Goal: Find specific page/section: Find specific page/section

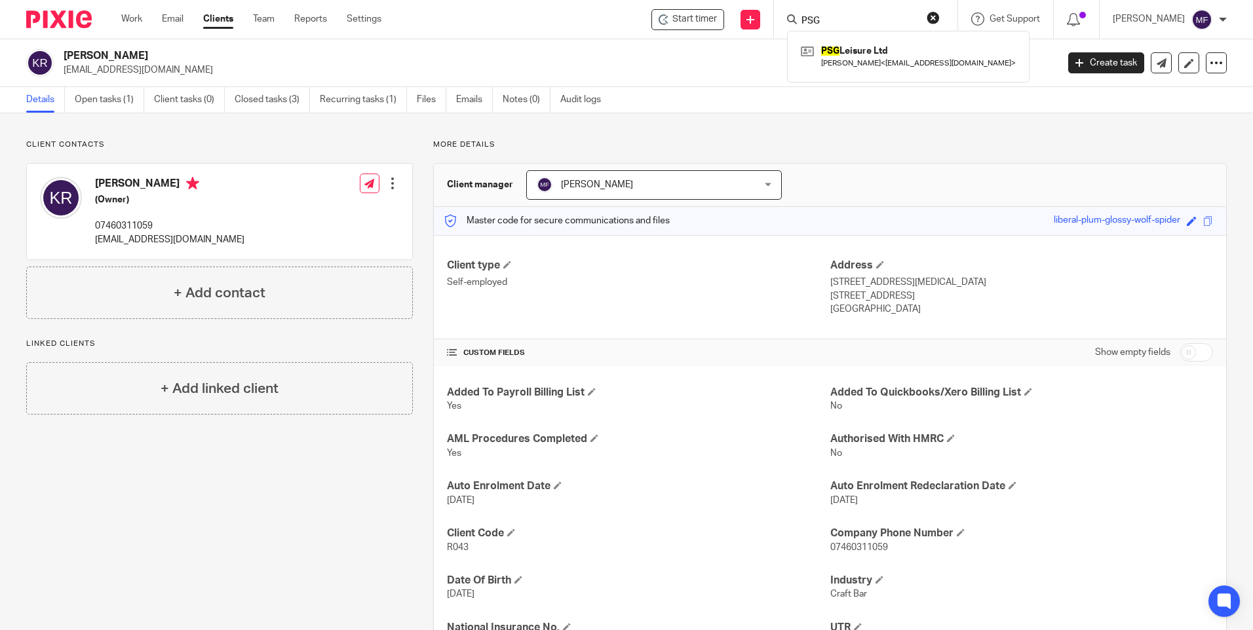
scroll to position [111, 0]
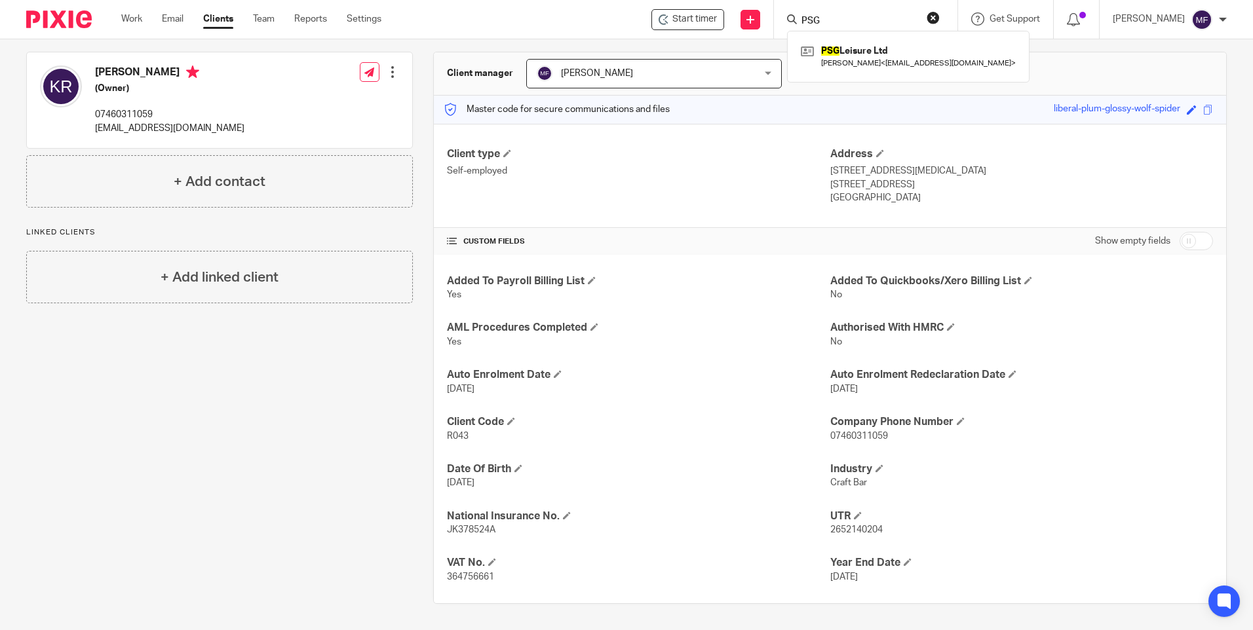
drag, startPoint x: 847, startPoint y: 17, endPoint x: 816, endPoint y: 18, distance: 31.5
click at [816, 18] on div "PSG" at bounding box center [863, 19] width 153 height 16
type input "p"
type input "o"
type input "ko"
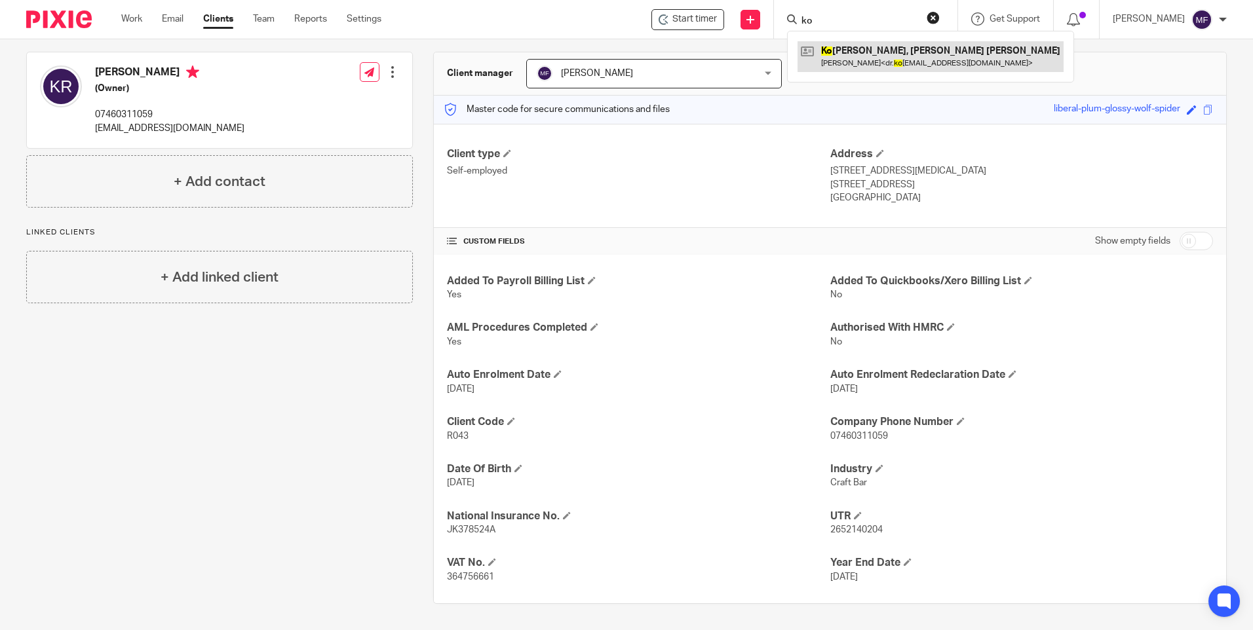
click at [878, 56] on link at bounding box center [931, 56] width 266 height 30
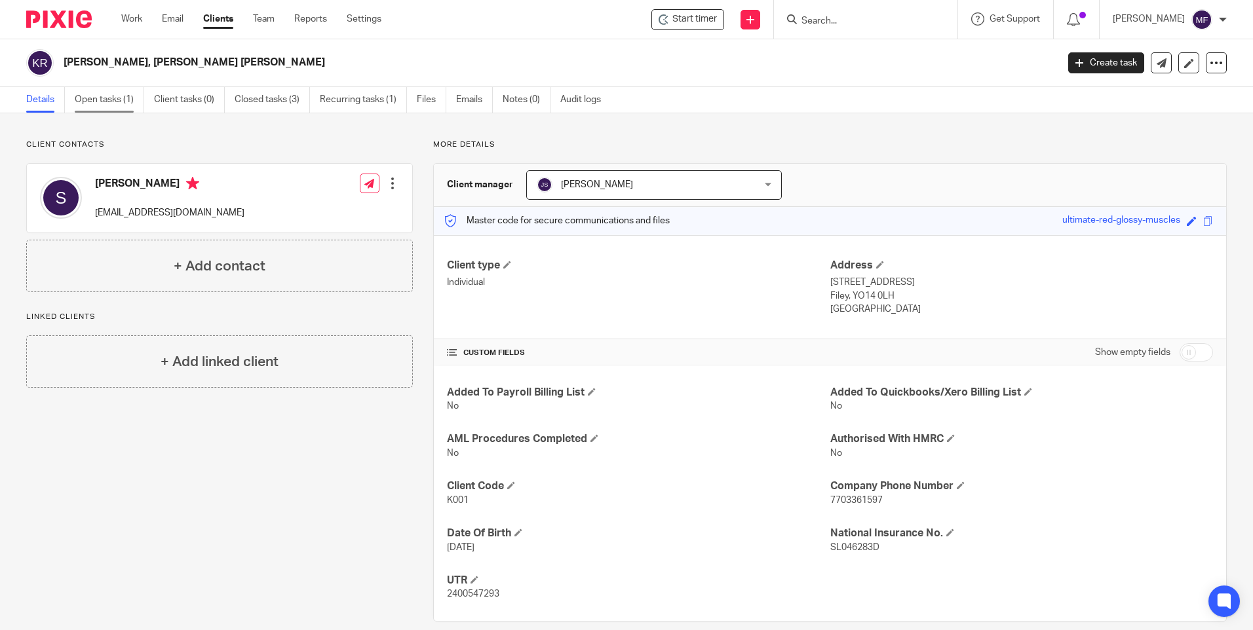
click at [92, 96] on link "Open tasks (1)" at bounding box center [109, 100] width 69 height 26
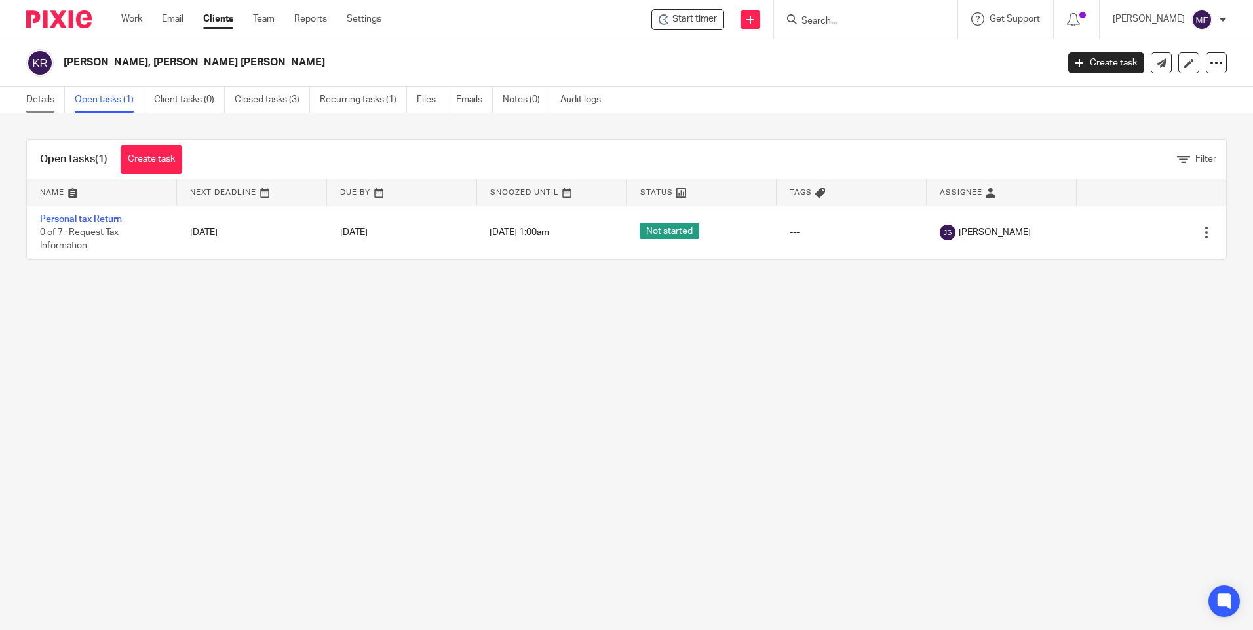
click at [47, 97] on link "Details" at bounding box center [45, 100] width 39 height 26
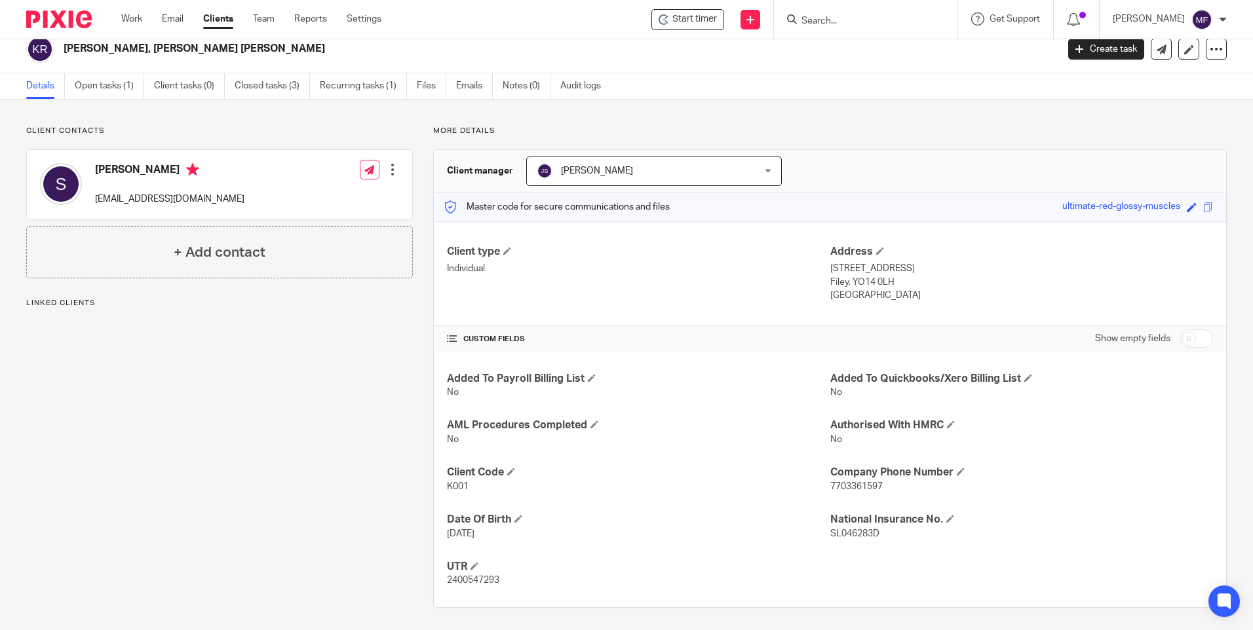
scroll to position [18, 0]
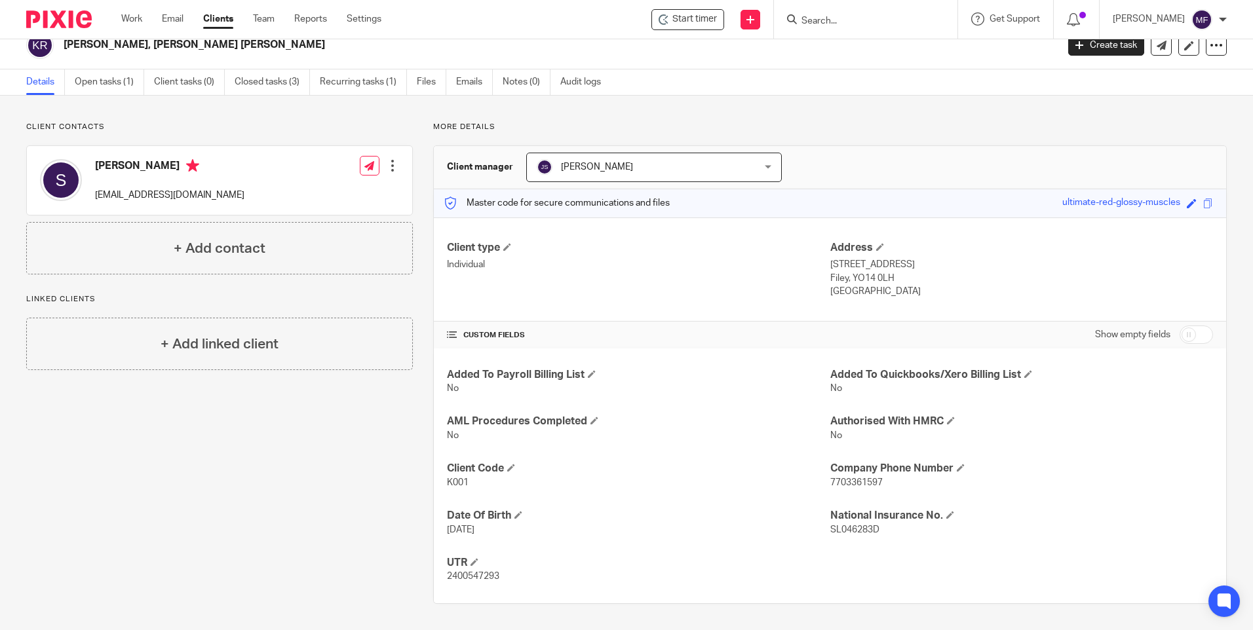
click at [653, 420] on h4 "AML Procedures Completed" at bounding box center [638, 422] width 383 height 14
